Goal: Transaction & Acquisition: Purchase product/service

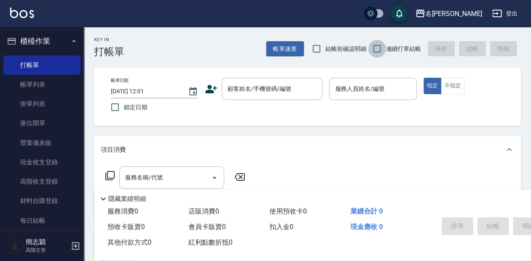
click at [375, 45] on input "連續打單結帳" at bounding box center [377, 49] width 18 height 18
checkbox input "true"
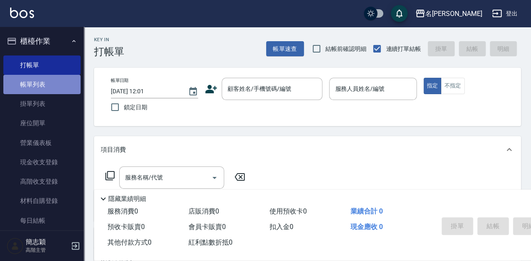
click at [49, 83] on link "帳單列表" at bounding box center [41, 84] width 77 height 19
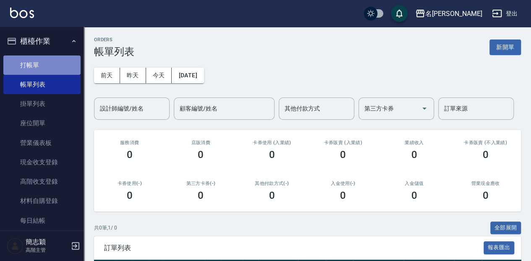
click at [46, 60] on link "打帳單" at bounding box center [41, 64] width 77 height 19
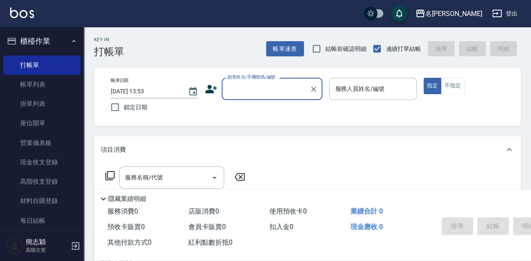
click at [281, 92] on input "顧客姓名/手機號碼/編號" at bounding box center [266, 88] width 81 height 15
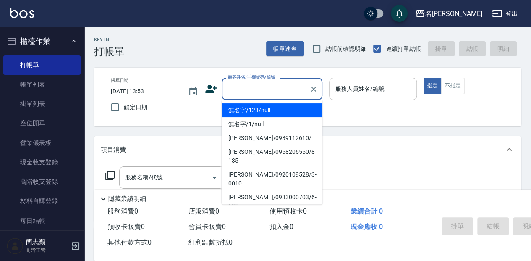
drag, startPoint x: 270, startPoint y: 109, endPoint x: 374, endPoint y: 95, distance: 104.8
click at [271, 110] on li "無名字/123/null" at bounding box center [272, 110] width 101 height 14
type input "無名字/123/null"
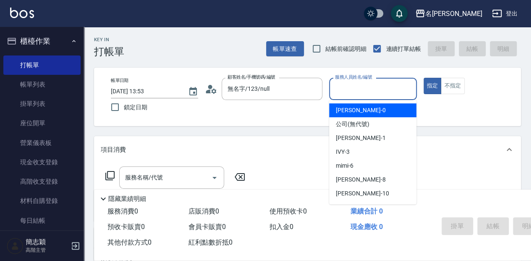
drag, startPoint x: 373, startPoint y: 90, endPoint x: 376, endPoint y: 130, distance: 40.0
click at [372, 90] on input "服務人員姓名/編號" at bounding box center [373, 88] width 80 height 15
click at [425, 12] on icon "button" at bounding box center [420, 13] width 10 height 10
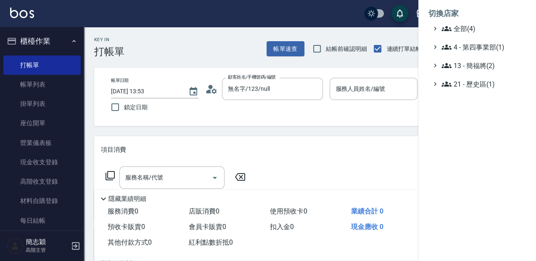
click at [360, 34] on div at bounding box center [268, 130] width 536 height 261
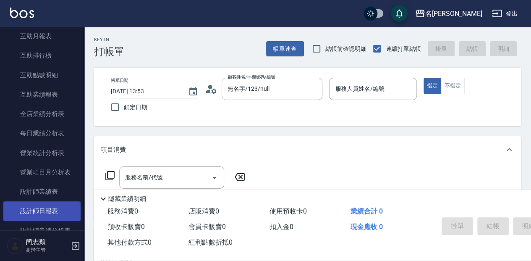
scroll to position [448, 0]
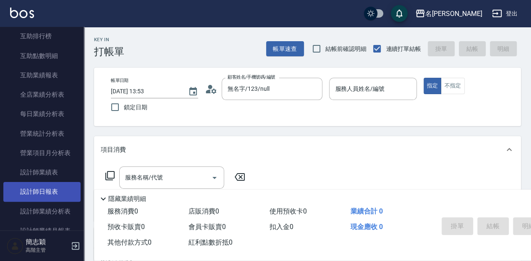
click at [59, 194] on link "設計師日報表" at bounding box center [41, 191] width 77 height 19
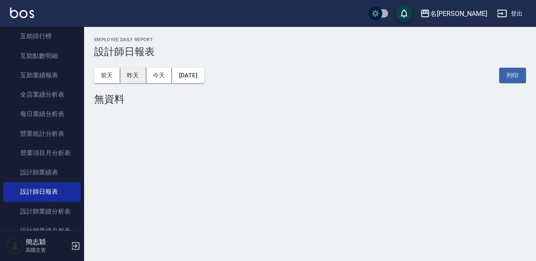
click at [131, 76] on button "昨天" at bounding box center [133, 76] width 26 height 16
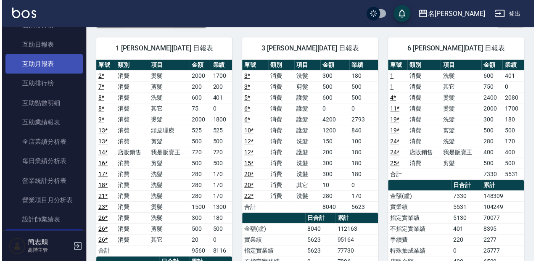
scroll to position [392, 0]
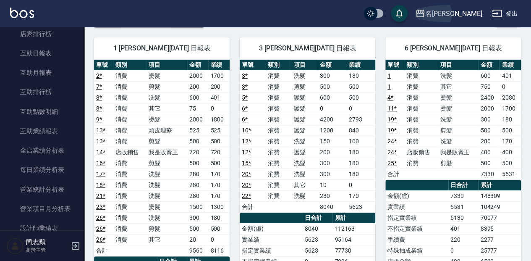
click at [471, 11] on div "名留竹林" at bounding box center [453, 13] width 57 height 11
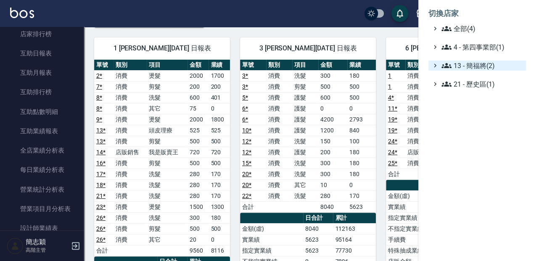
click at [479, 63] on span "13 - 簡福將(2)" at bounding box center [481, 65] width 81 height 10
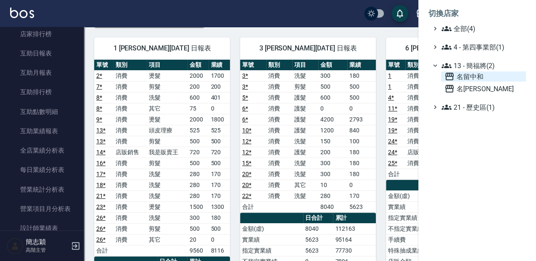
click at [478, 76] on span "名留中和" at bounding box center [483, 76] width 78 height 10
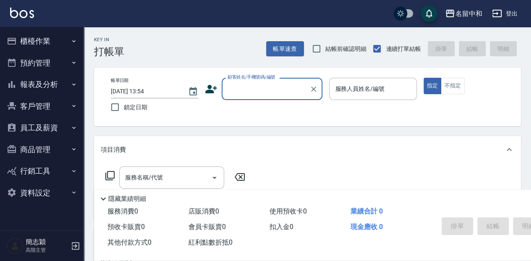
click at [49, 84] on button "報表及分析" at bounding box center [41, 85] width 77 height 22
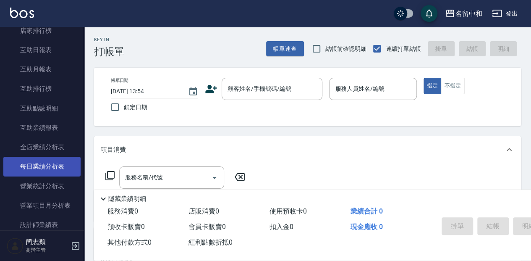
scroll to position [196, 0]
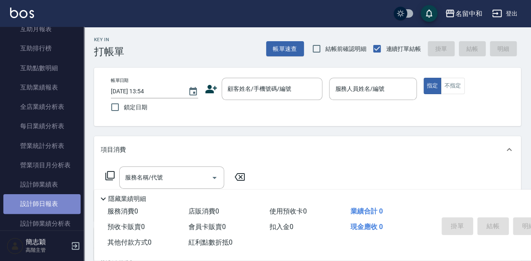
click at [47, 202] on link "設計師日報表" at bounding box center [41, 203] width 77 height 19
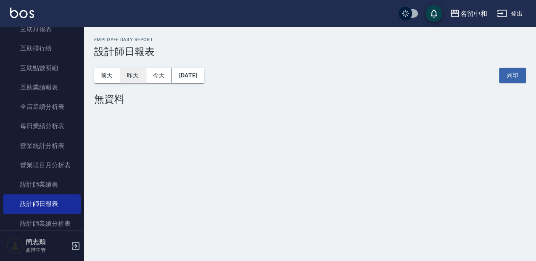
click at [129, 78] on button "昨天" at bounding box center [133, 76] width 26 height 16
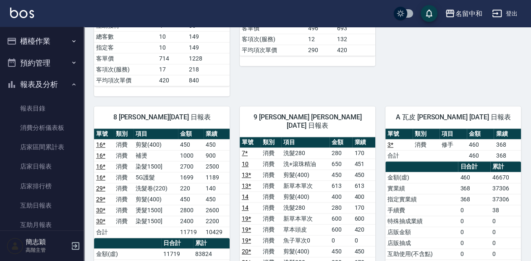
scroll to position [420, 0]
click at [44, 35] on button "櫃檯作業" at bounding box center [41, 41] width 77 height 22
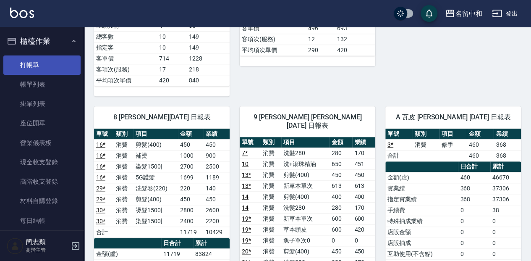
click at [34, 68] on link "打帳單" at bounding box center [41, 64] width 77 height 19
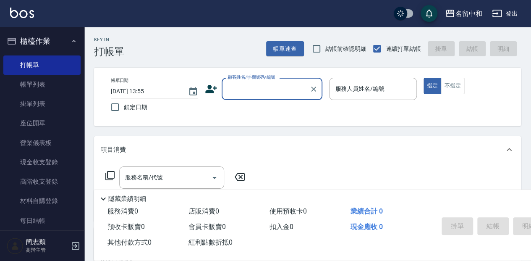
click at [250, 95] on input "顧客姓名/手機號碼/編號" at bounding box center [266, 88] width 81 height 15
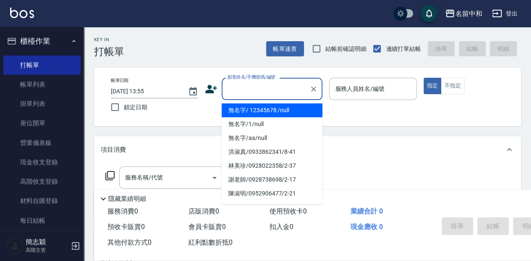
click at [260, 114] on li "無名字/ 12345678 /null" at bounding box center [272, 110] width 101 height 14
type input "無名字/ 12345678 /null"
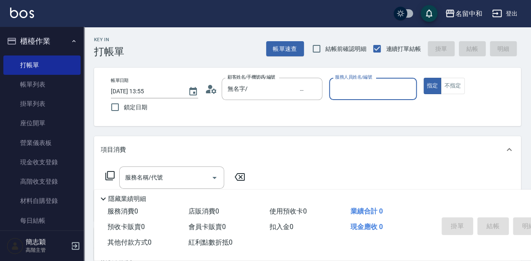
click at [343, 88] on input "服務人員姓名/編號" at bounding box center [373, 88] width 80 height 15
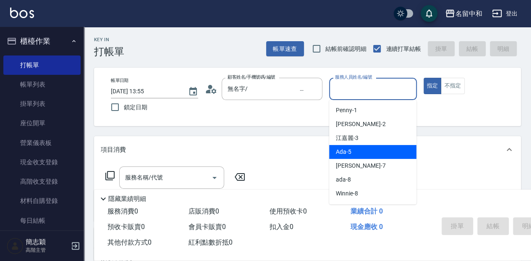
click at [349, 155] on span "Ada -5" at bounding box center [344, 151] width 16 height 9
type input "Ada-5"
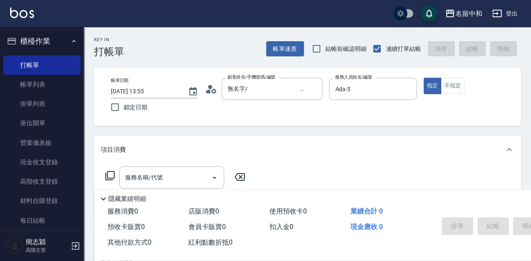
click at [109, 171] on icon at bounding box center [109, 175] width 9 height 9
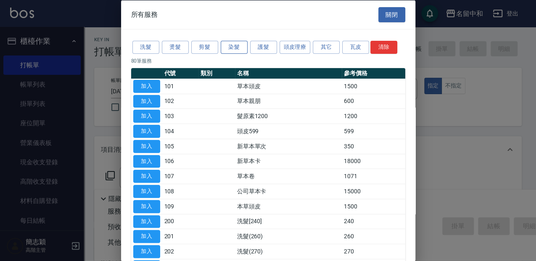
click at [235, 44] on button "染髮" at bounding box center [234, 47] width 27 height 13
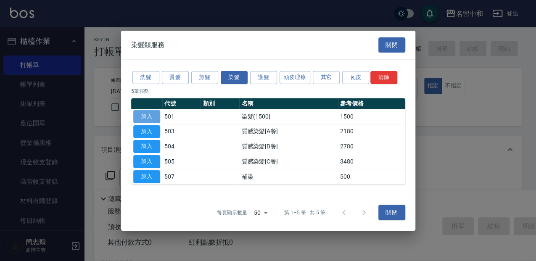
click at [156, 114] on button "加入" at bounding box center [146, 116] width 27 height 13
type input "染髮(1500](501)"
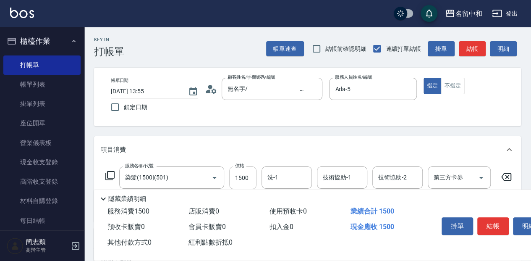
click at [248, 179] on input "1500" at bounding box center [242, 177] width 27 height 23
type input "3080"
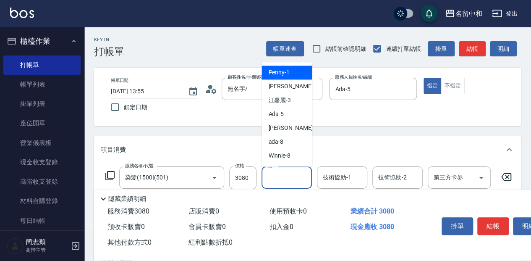
click at [285, 178] on input "洗-1" at bounding box center [286, 177] width 43 height 15
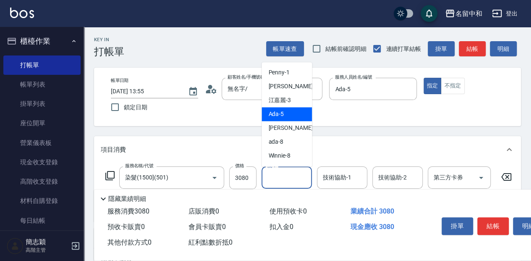
click at [299, 119] on div "Ada -5" at bounding box center [287, 114] width 50 height 14
type input "Ada-5"
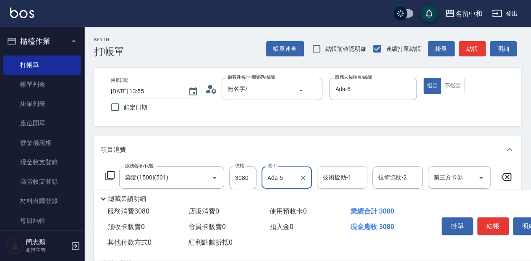
click at [339, 178] on input "技術協助-1" at bounding box center [342, 177] width 43 height 15
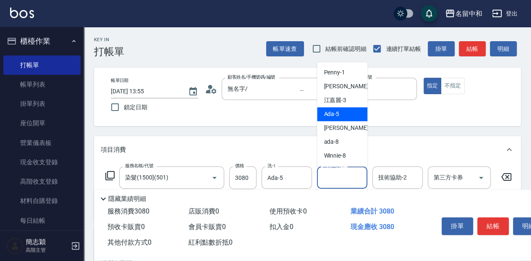
click at [340, 113] on div "Ada -5" at bounding box center [342, 114] width 50 height 14
type input "Ada-5"
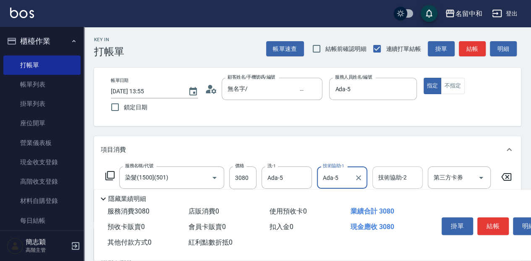
click at [386, 180] on input "技術協助-2" at bounding box center [397, 177] width 43 height 15
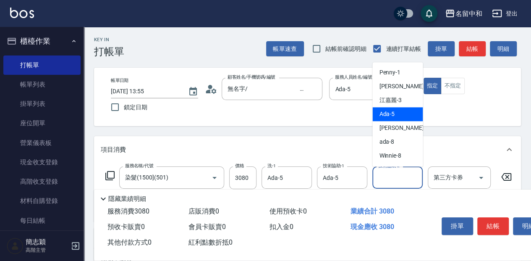
click at [397, 118] on div "Ada -5" at bounding box center [398, 114] width 50 height 14
type input "Ada-5"
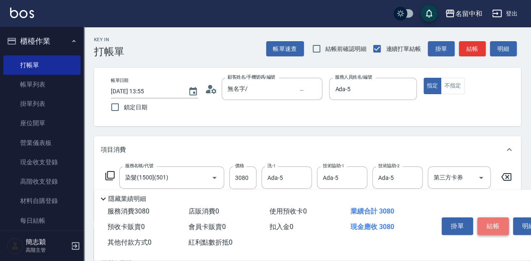
click at [493, 226] on button "結帳" at bounding box center [494, 226] width 32 height 18
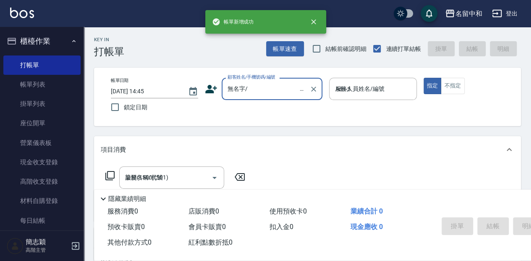
type input "[DATE] 14:45"
